Goal: Find specific page/section: Find specific page/section

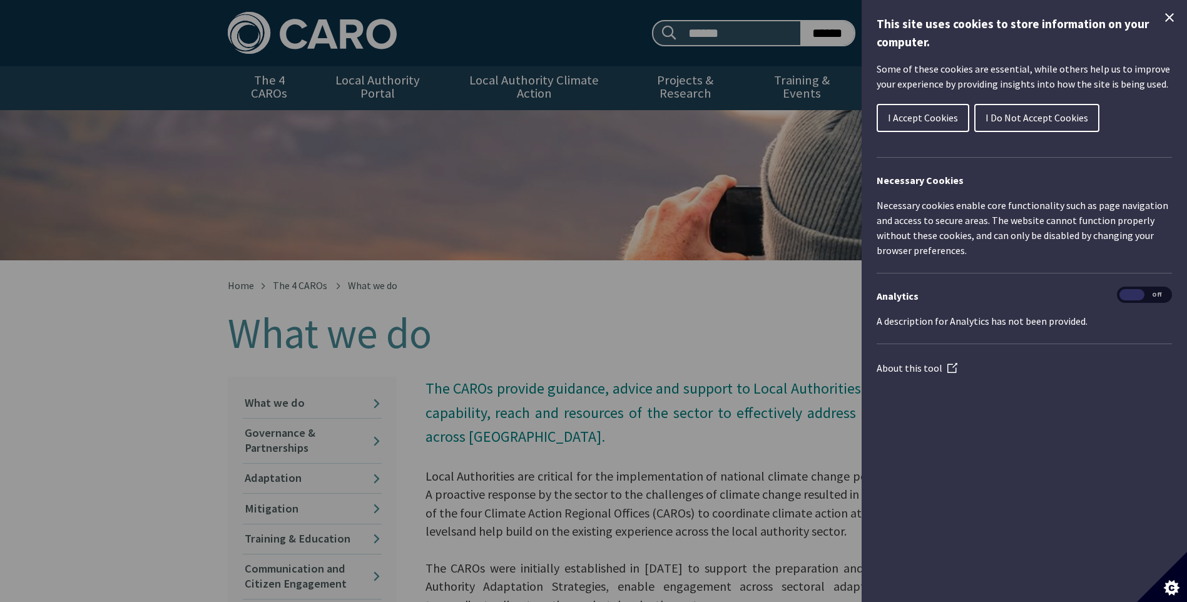
click at [628, 203] on div "Cookie preferences" at bounding box center [593, 301] width 1187 height 602
click at [904, 118] on span "I Accept Cookies" at bounding box center [923, 117] width 70 height 13
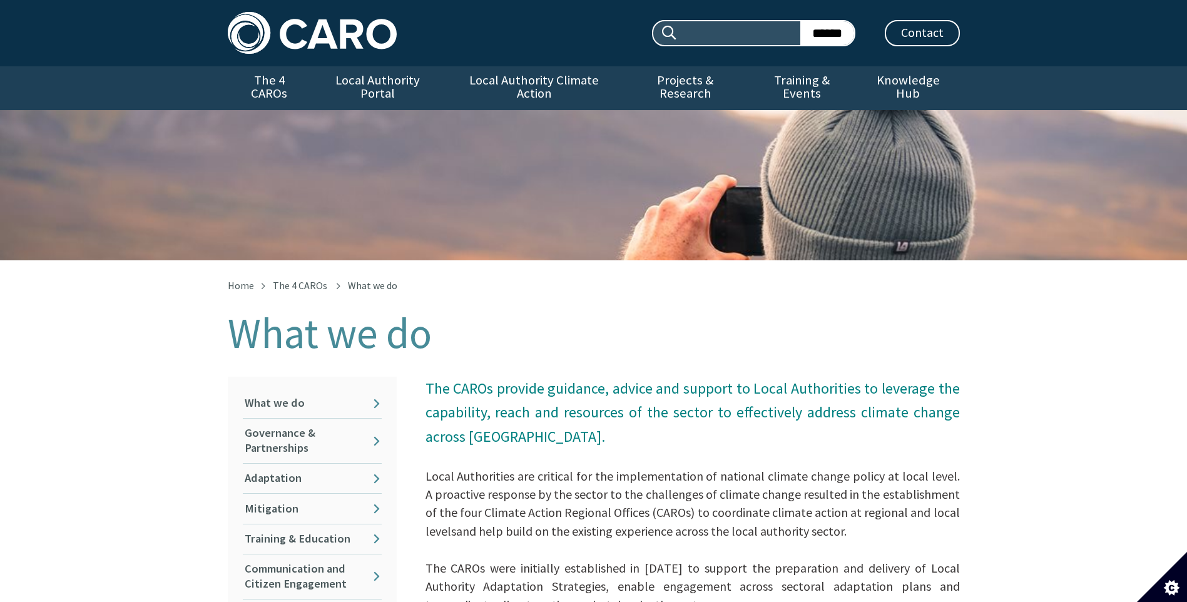
click at [741, 35] on input "Search site:" at bounding box center [739, 33] width 122 height 24
type input "******"
click at [297, 78] on link "The 4 CAROs" at bounding box center [269, 88] width 83 height 44
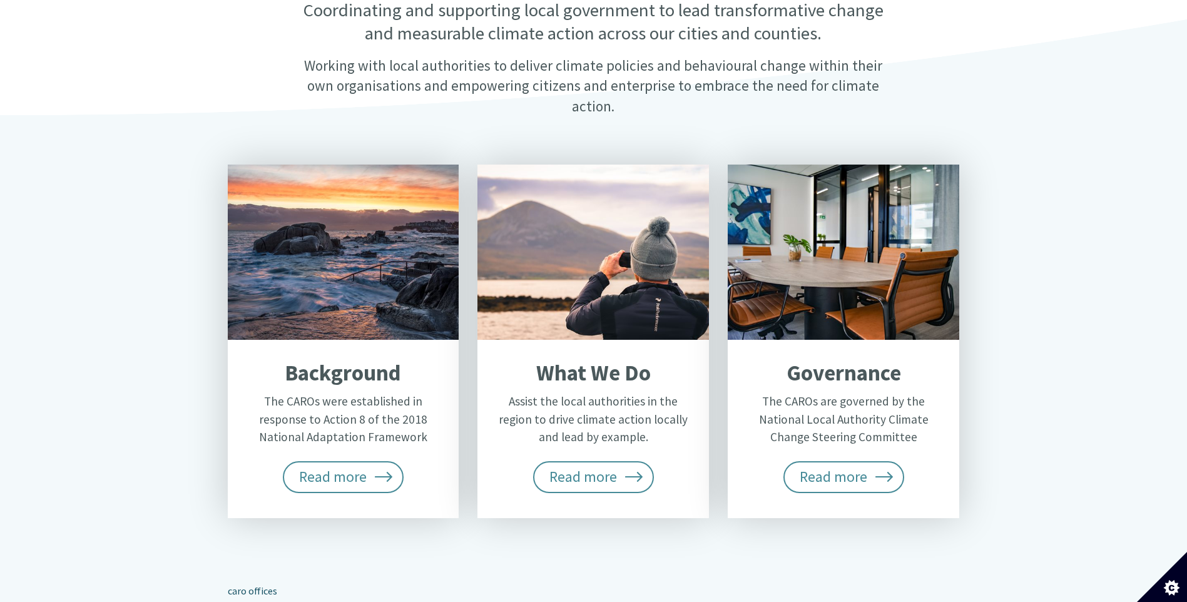
scroll to position [313, 0]
